Goal: Information Seeking & Learning: Learn about a topic

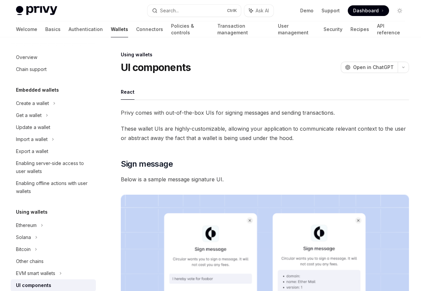
scroll to position [121, 0]
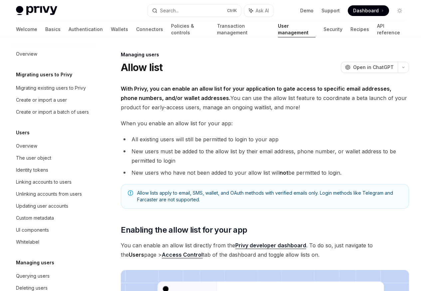
scroll to position [94, 0]
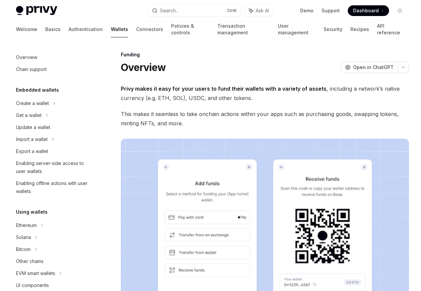
scroll to position [167, 0]
